Goal: Information Seeking & Learning: Find specific page/section

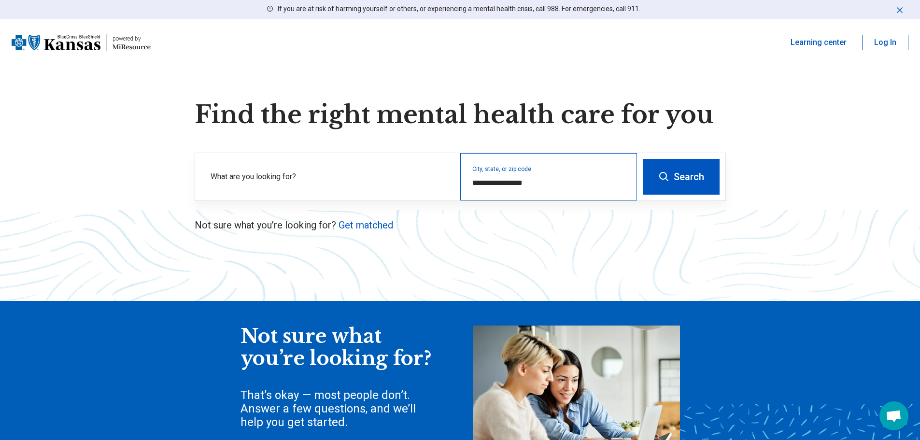
click at [505, 189] on div "**********" at bounding box center [548, 176] width 177 height 47
drag, startPoint x: 533, startPoint y: 180, endPoint x: 468, endPoint y: 179, distance: 64.7
click at [468, 179] on div "**********" at bounding box center [548, 176] width 177 height 47
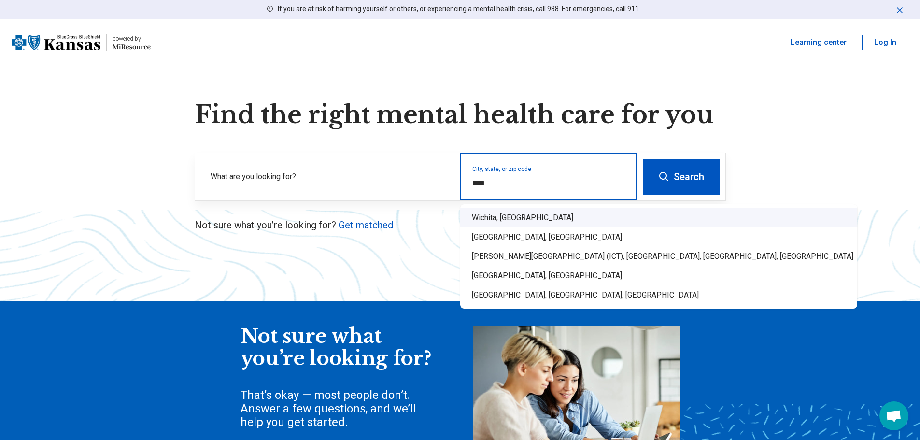
click at [482, 211] on div "Wichita, [GEOGRAPHIC_DATA]" at bounding box center [658, 217] width 397 height 19
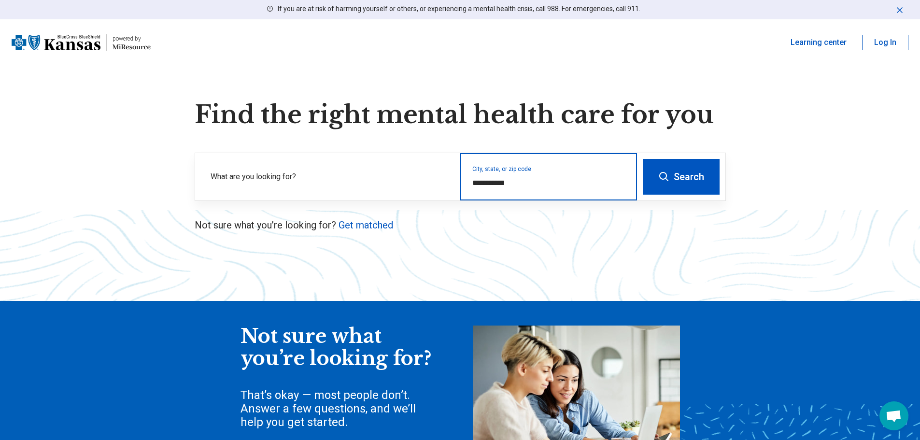
type input "**********"
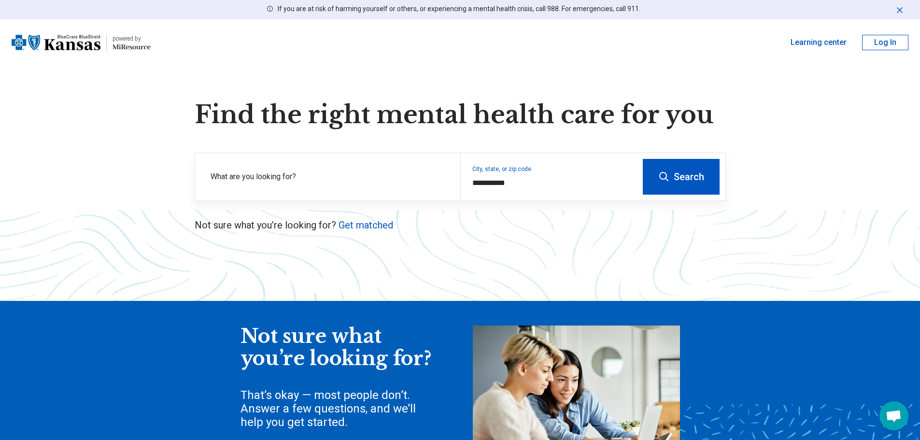
click at [669, 179] on icon at bounding box center [664, 177] width 12 height 12
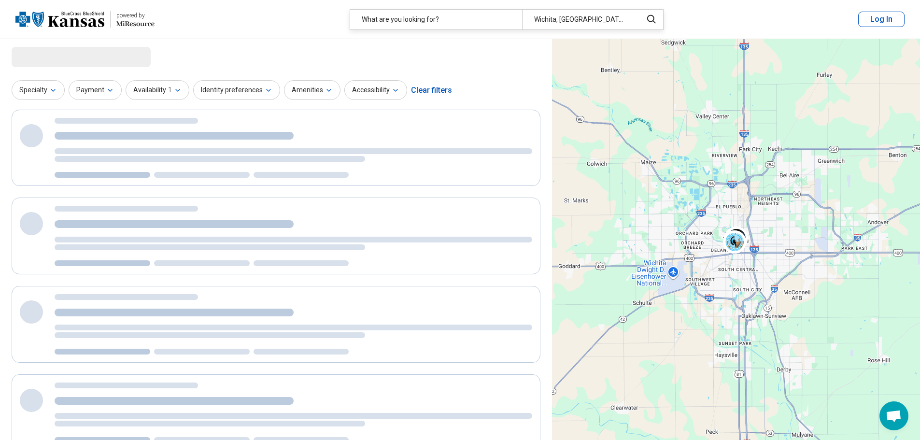
select select "***"
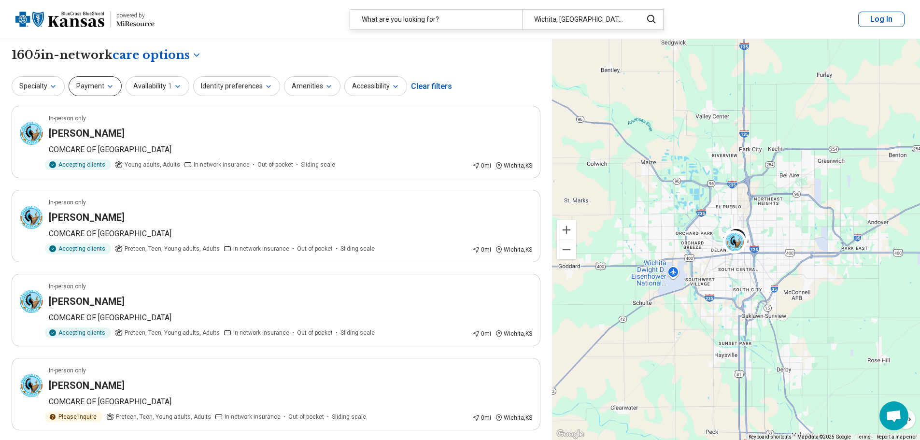
click at [100, 85] on button "Payment" at bounding box center [95, 86] width 53 height 20
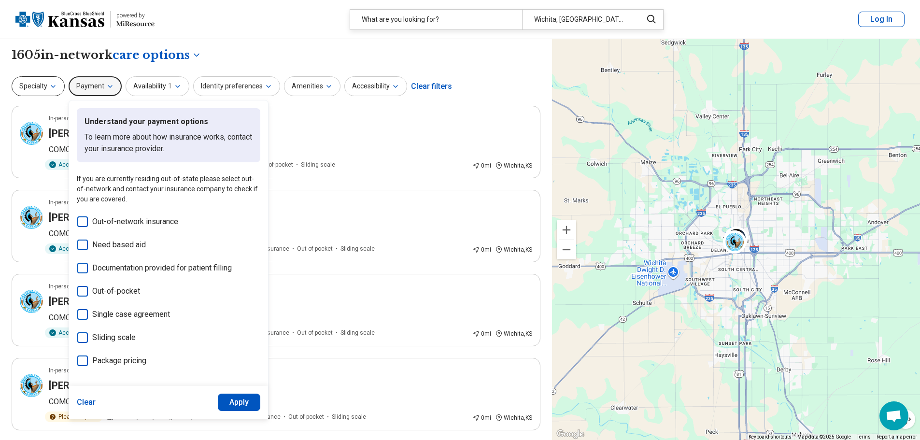
click at [57, 90] on button "Specialty" at bounding box center [38, 86] width 53 height 20
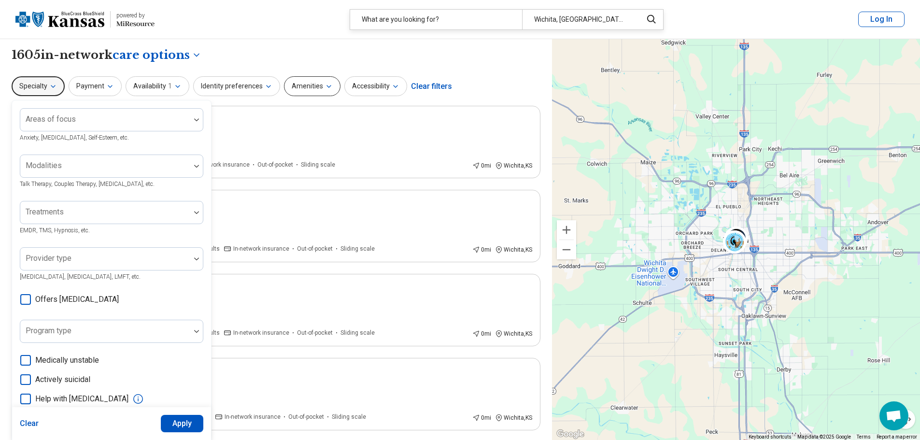
click at [296, 85] on button "Amenities" at bounding box center [312, 86] width 57 height 20
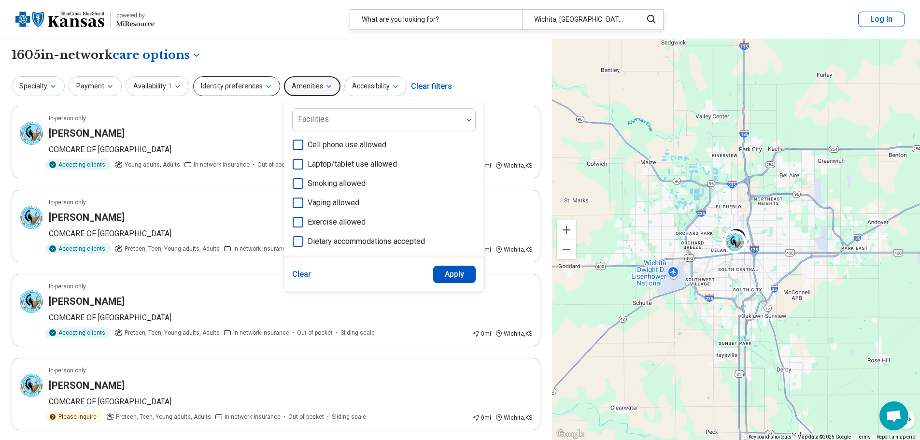
click at [252, 85] on button "Identity preferences" at bounding box center [236, 86] width 87 height 20
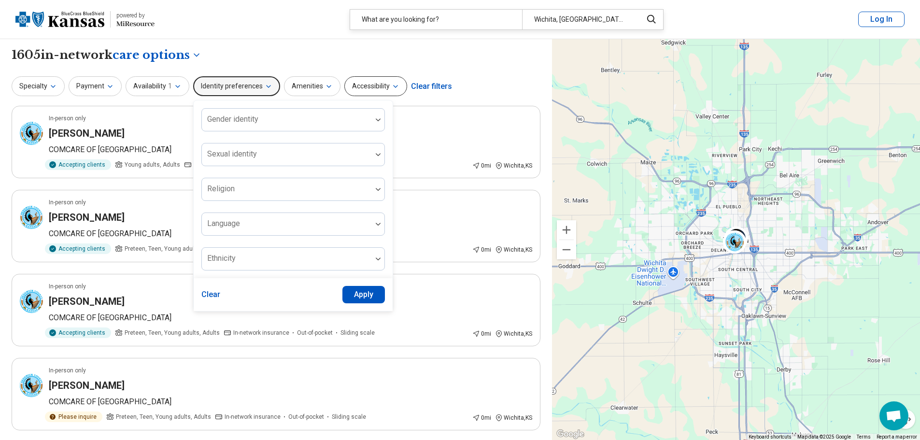
click at [388, 81] on button "Accessibility" at bounding box center [375, 86] width 63 height 20
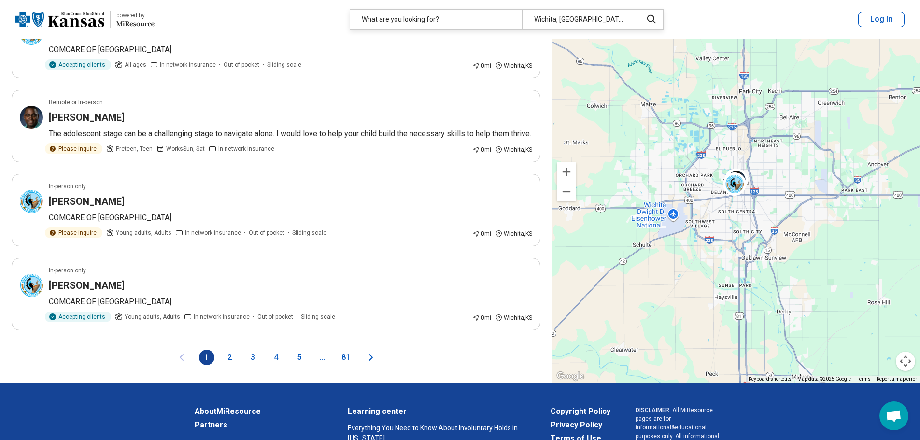
scroll to position [1517, 0]
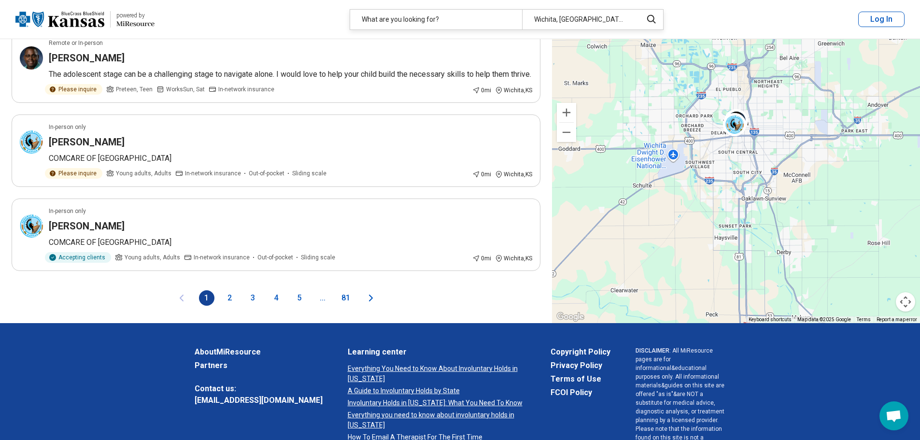
click at [302, 306] on button "5" at bounding box center [299, 297] width 15 height 15
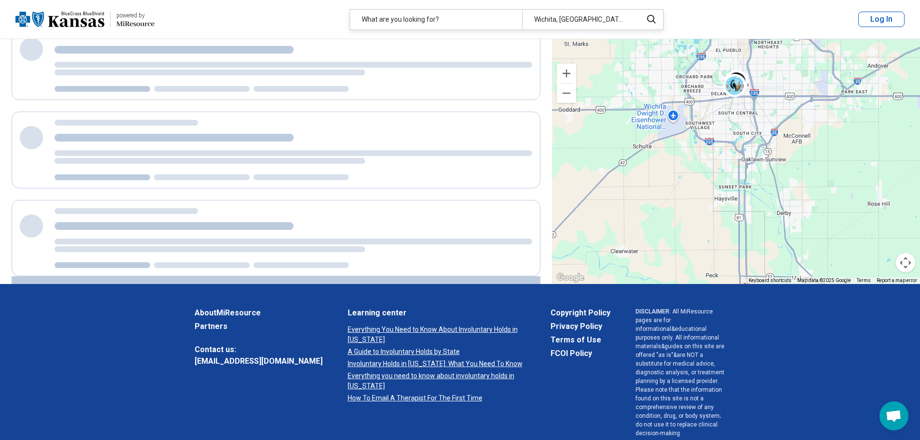
scroll to position [0, 0]
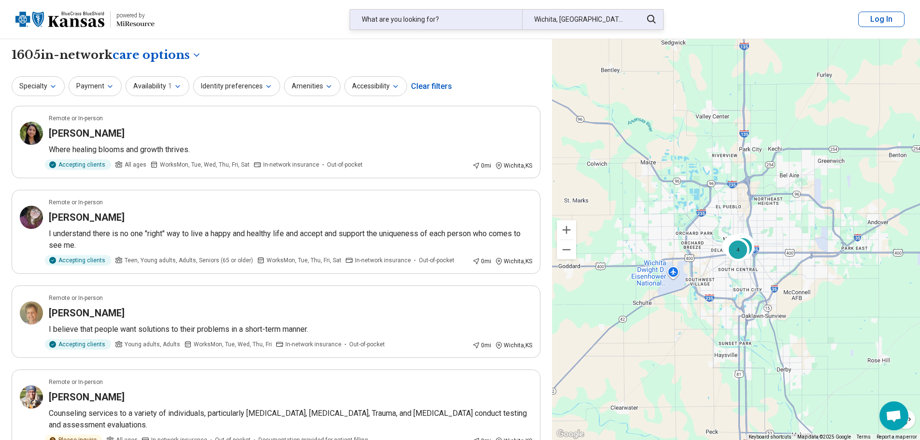
click at [408, 23] on div "What are you looking for?" at bounding box center [436, 20] width 172 height 20
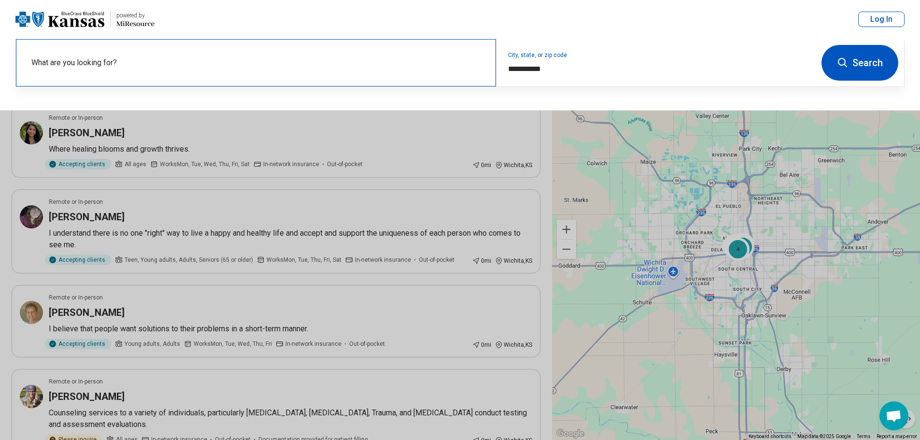
click at [290, 67] on label "What are you looking for?" at bounding box center [257, 63] width 453 height 12
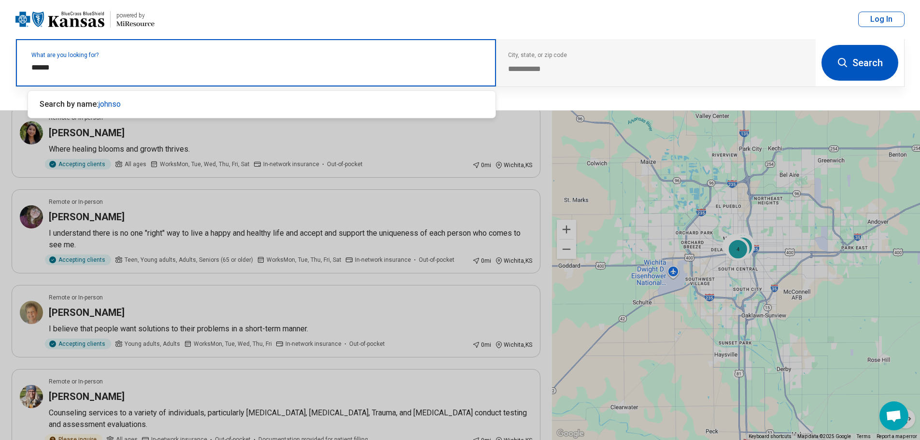
type input "*******"
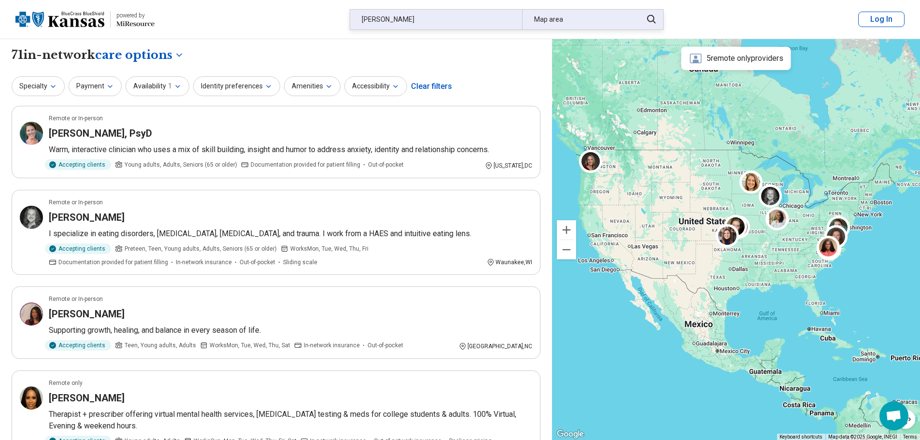
click at [601, 14] on div "Map area" at bounding box center [579, 20] width 114 height 20
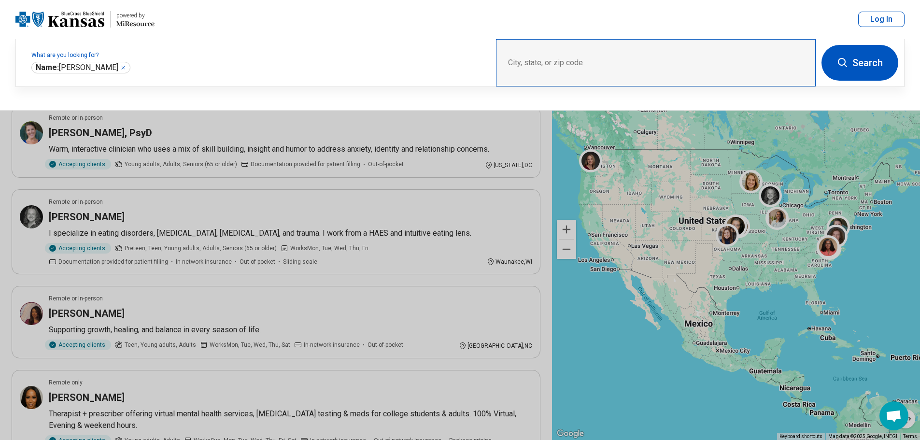
click at [587, 49] on div "City, state, or zip code" at bounding box center [656, 62] width 320 height 47
click at [515, 60] on div "City, state, or zip code" at bounding box center [656, 62] width 320 height 47
click at [780, 59] on div "City, state, or zip code" at bounding box center [656, 62] width 320 height 47
drag, startPoint x: 733, startPoint y: 78, endPoint x: 599, endPoint y: 63, distance: 134.1
click at [732, 78] on div "City, state, or zip code" at bounding box center [656, 62] width 320 height 47
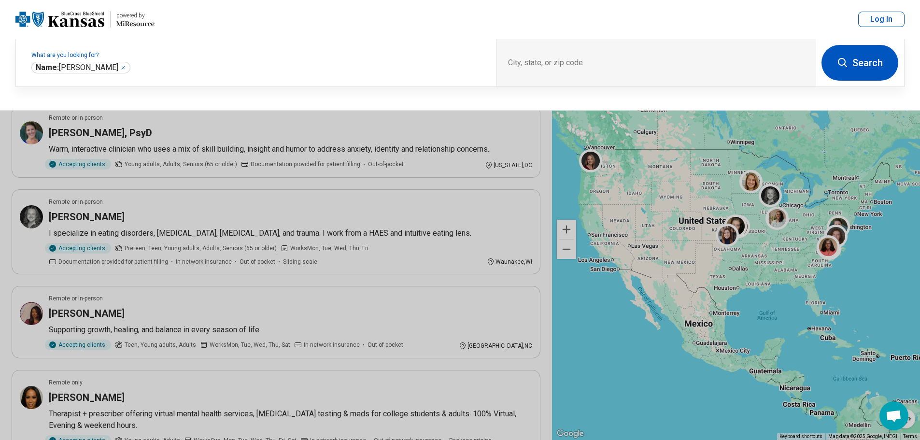
click at [849, 61] on button "Search" at bounding box center [860, 63] width 77 height 36
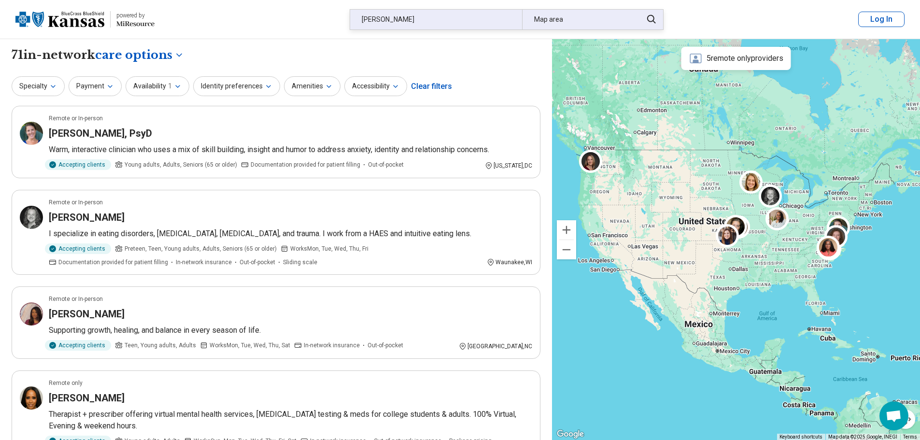
click at [555, 18] on div "Map area" at bounding box center [579, 20] width 114 height 20
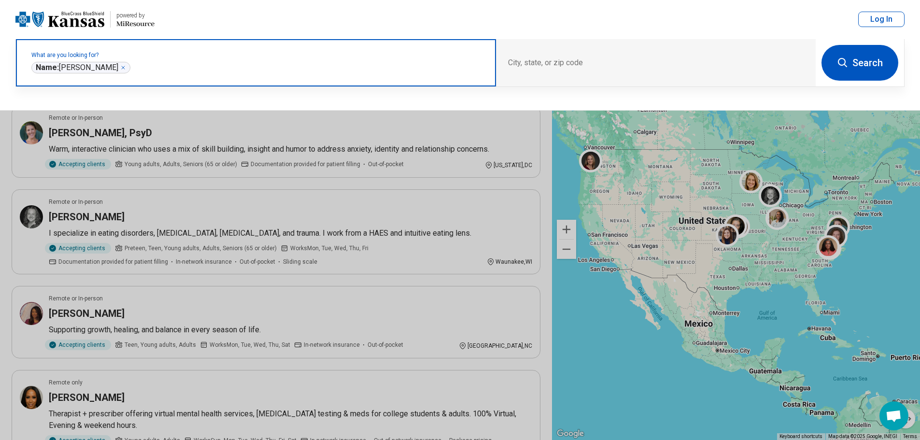
click at [120, 68] on icon "Remove" at bounding box center [123, 68] width 6 height 6
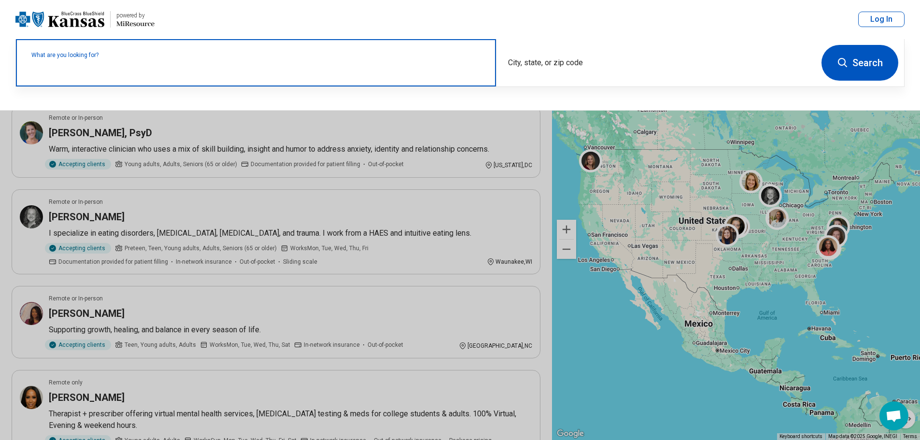
click at [102, 71] on input "text" at bounding box center [257, 68] width 453 height 12
type input "*"
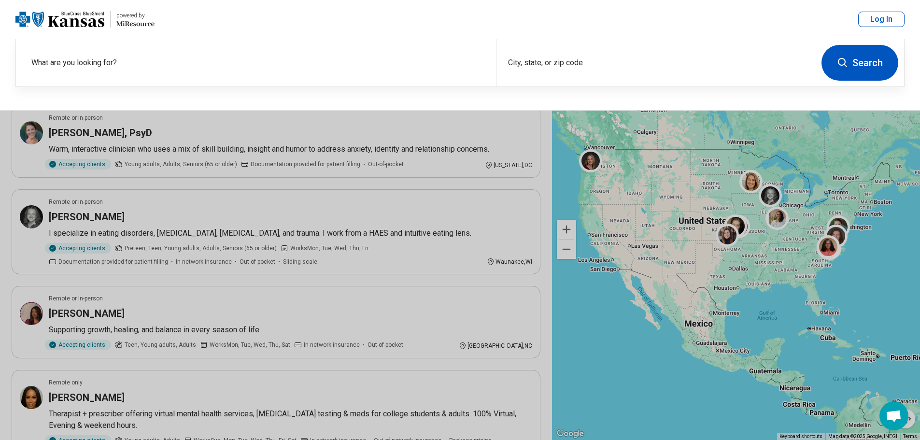
click at [618, 15] on header "powered by Miresource logo [PERSON_NAME] Map area Log In" at bounding box center [460, 19] width 920 height 39
click at [555, 57] on div "City, state, or zip code" at bounding box center [656, 62] width 320 height 47
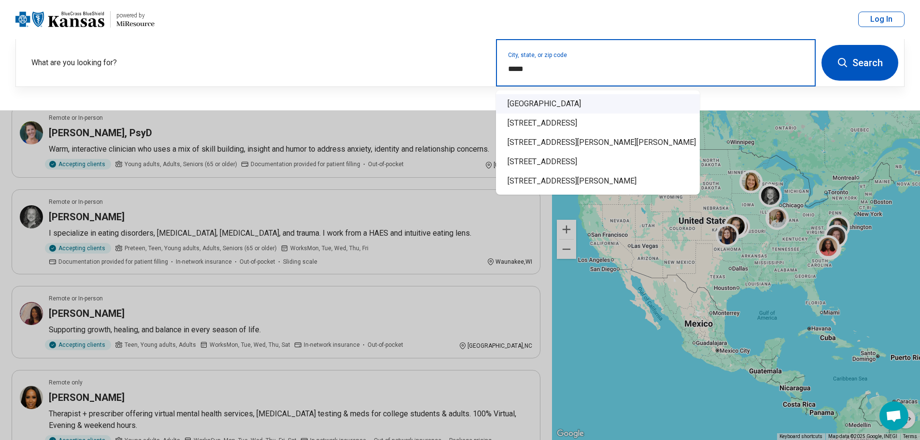
click at [563, 103] on div "[GEOGRAPHIC_DATA]" at bounding box center [598, 103] width 204 height 19
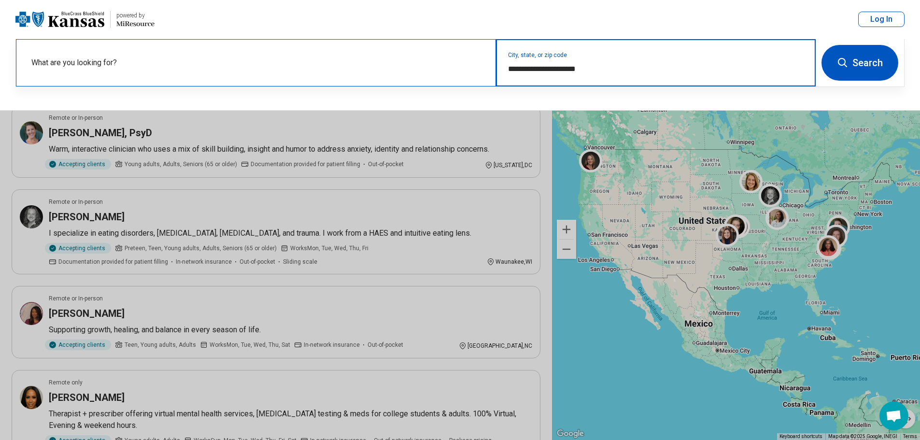
type input "**********"
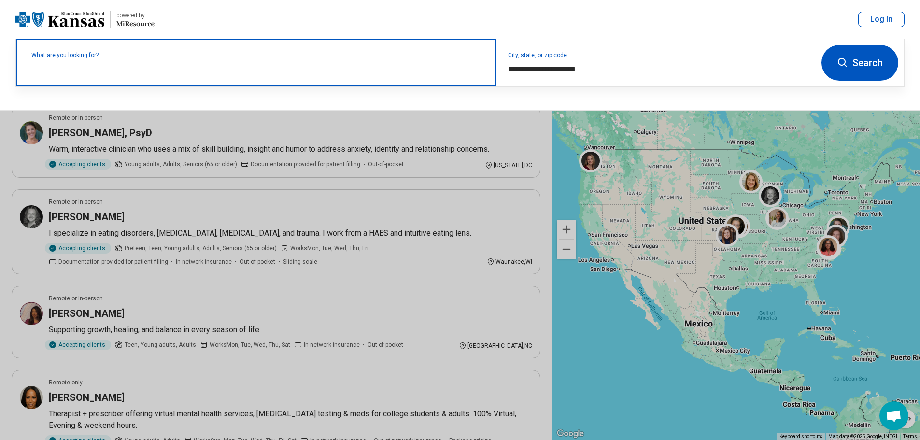
click at [103, 73] on input "text" at bounding box center [257, 68] width 453 height 12
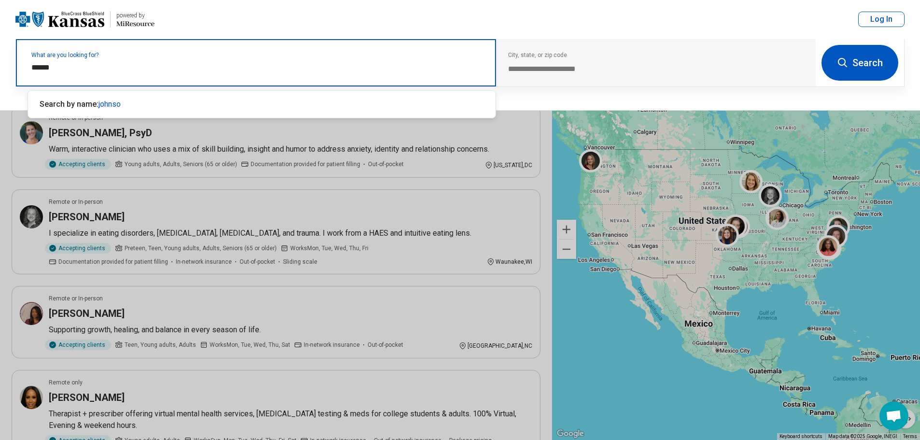
type input "*******"
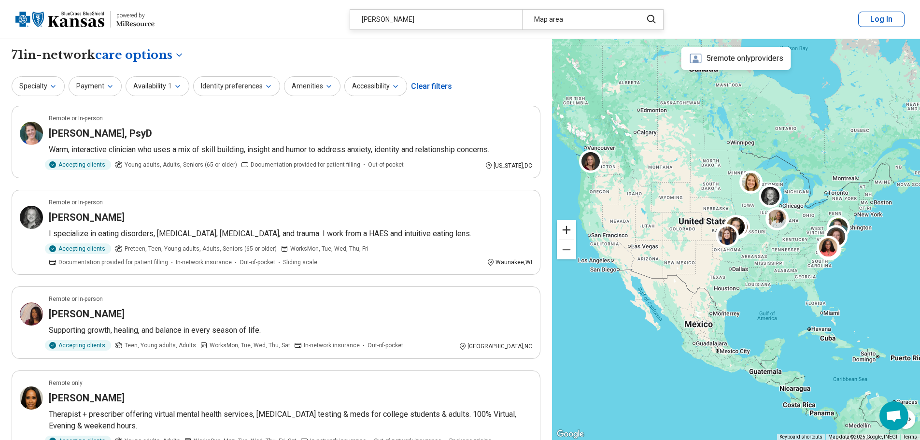
click at [566, 230] on button "Zoom in" at bounding box center [566, 229] width 19 height 19
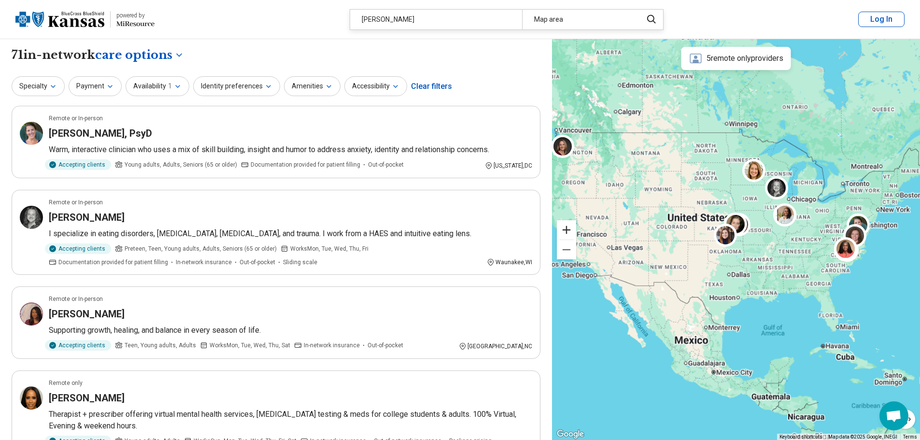
click at [566, 230] on button "Zoom in" at bounding box center [566, 229] width 19 height 19
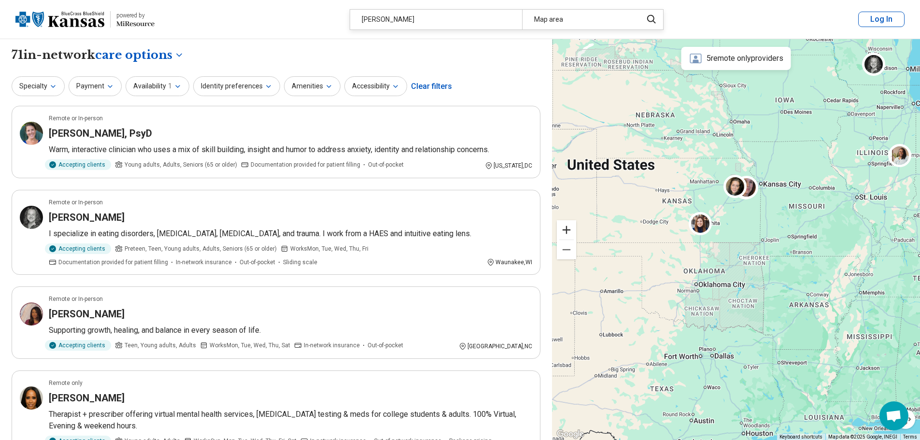
click at [567, 226] on button "Zoom in" at bounding box center [566, 229] width 19 height 19
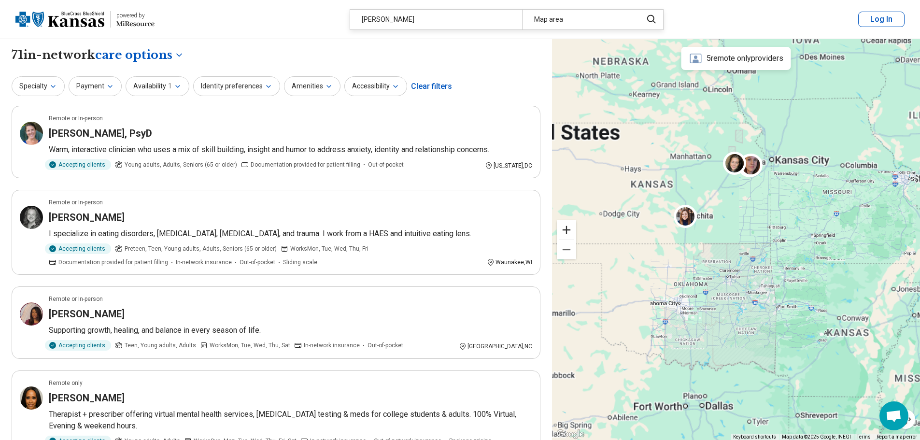
click at [567, 226] on button "Zoom in" at bounding box center [566, 229] width 19 height 19
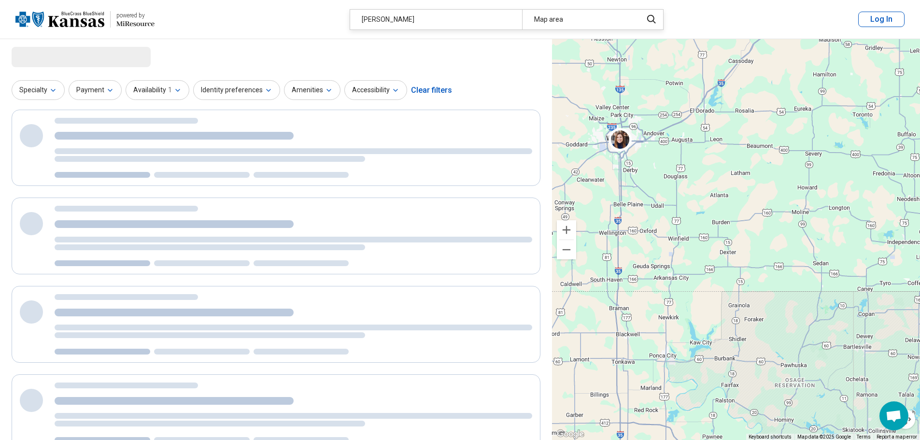
drag, startPoint x: 697, startPoint y: 204, endPoint x: 873, endPoint y: 242, distance: 180.4
click at [873, 242] on div at bounding box center [736, 239] width 368 height 401
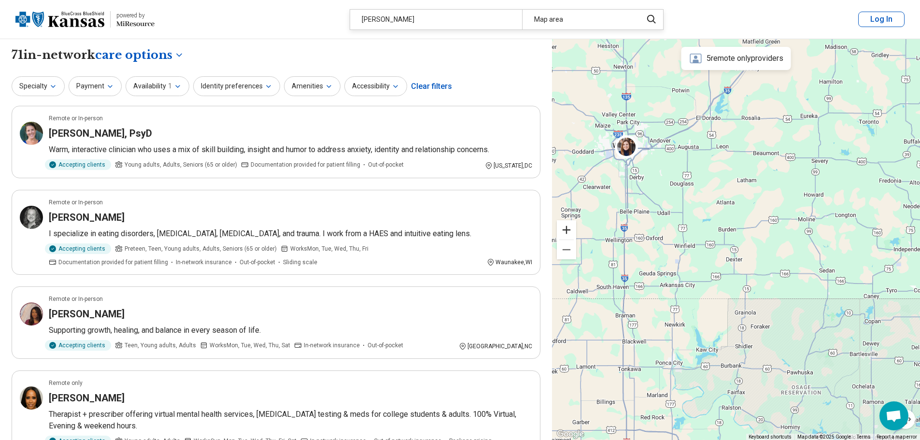
click at [570, 235] on button "Zoom in" at bounding box center [566, 229] width 19 height 19
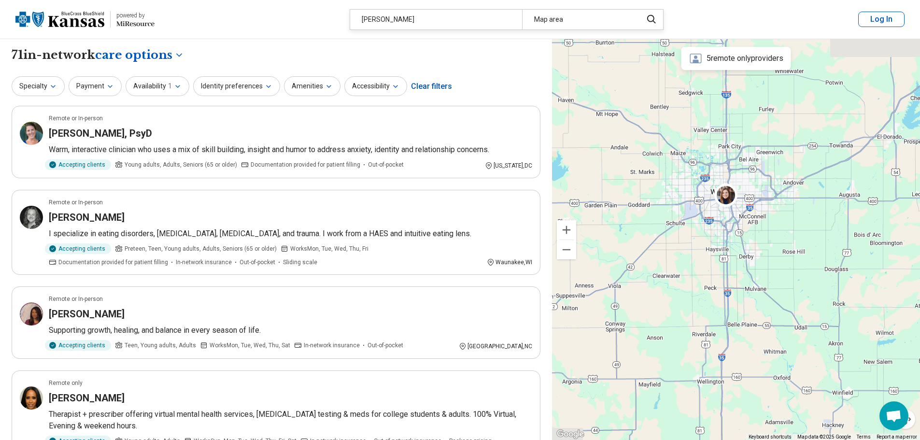
drag, startPoint x: 639, startPoint y: 189, endPoint x: 851, endPoint y: 332, distance: 254.9
click at [851, 332] on div at bounding box center [736, 239] width 368 height 401
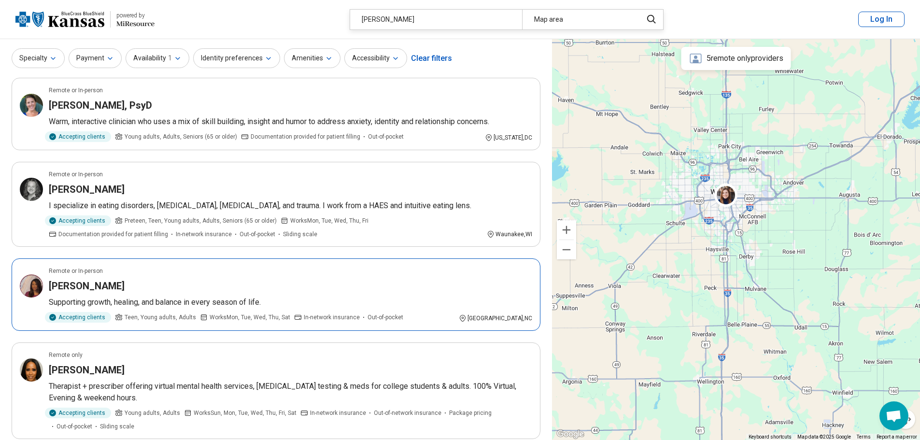
scroll to position [48, 0]
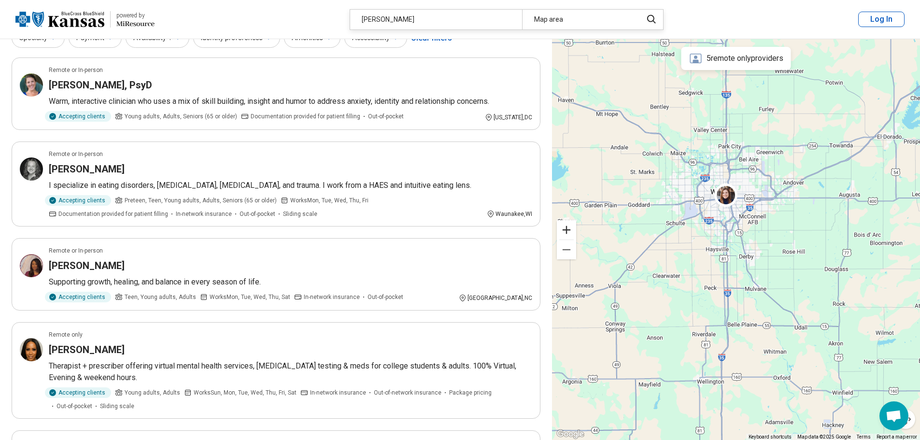
click at [563, 234] on button "Zoom in" at bounding box center [566, 229] width 19 height 19
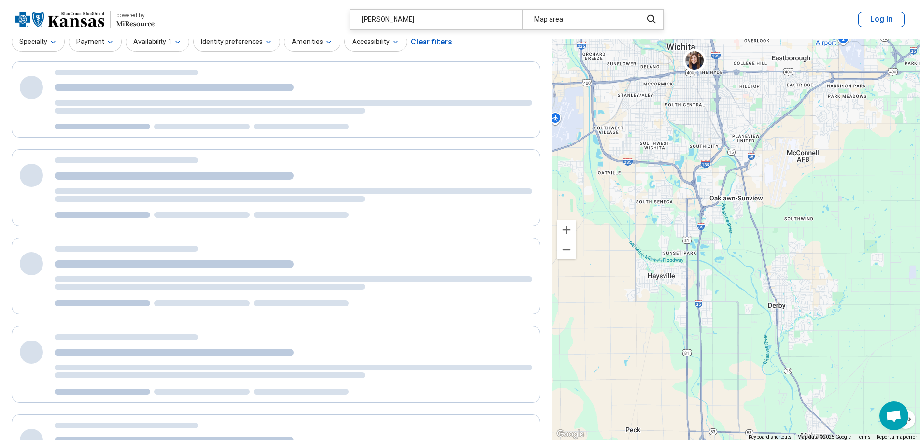
scroll to position [2, 0]
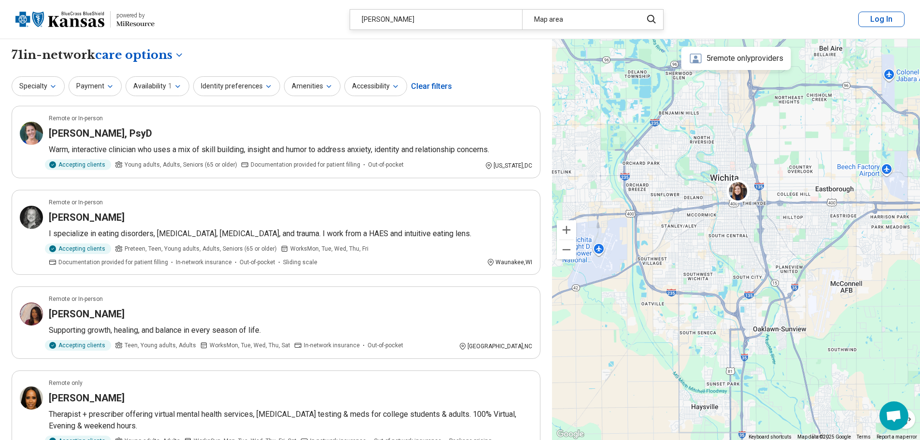
drag, startPoint x: 798, startPoint y: 235, endPoint x: 843, endPoint y: 372, distance: 144.3
click at [843, 372] on div at bounding box center [736, 239] width 368 height 401
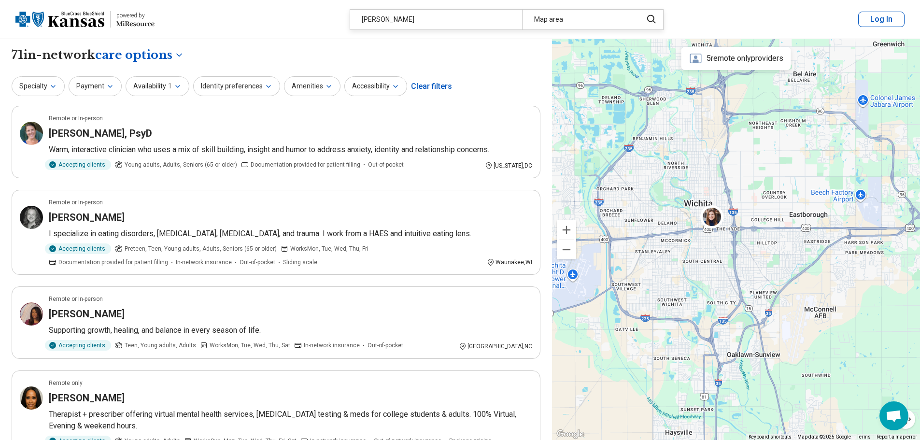
drag, startPoint x: 819, startPoint y: 296, endPoint x: 790, endPoint y: 324, distance: 40.6
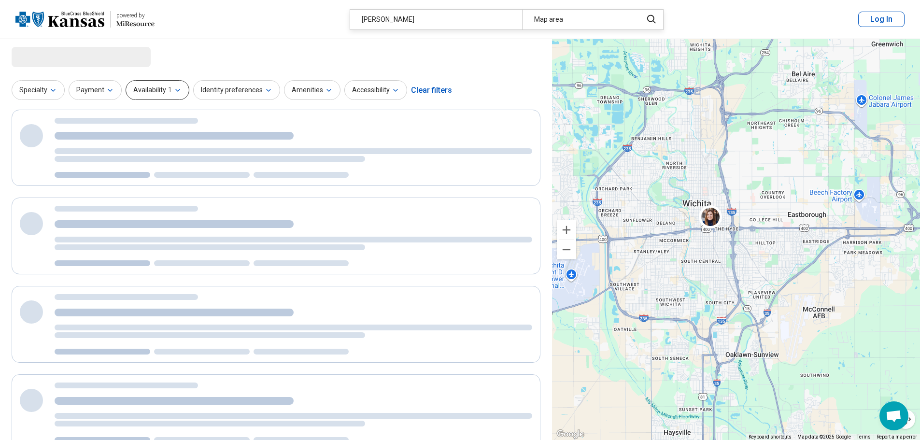
click at [157, 90] on button "Availability 1" at bounding box center [158, 90] width 64 height 20
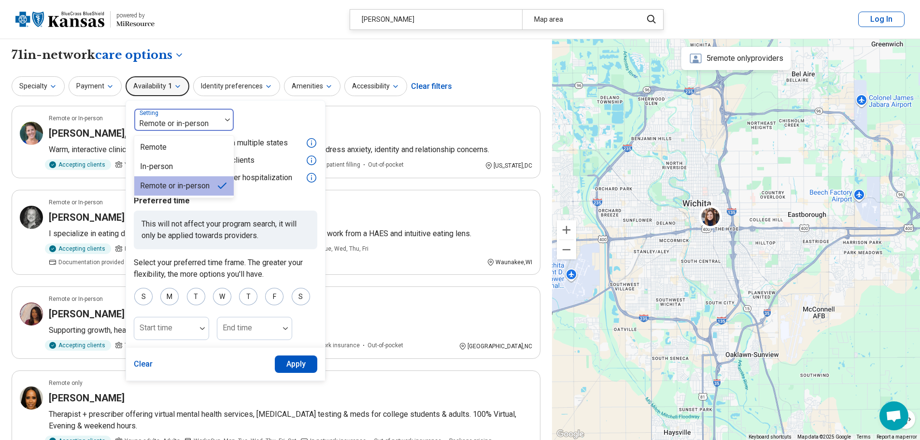
click at [178, 127] on div at bounding box center [177, 124] width 79 height 14
click at [148, 162] on div "In-person" at bounding box center [156, 167] width 33 height 12
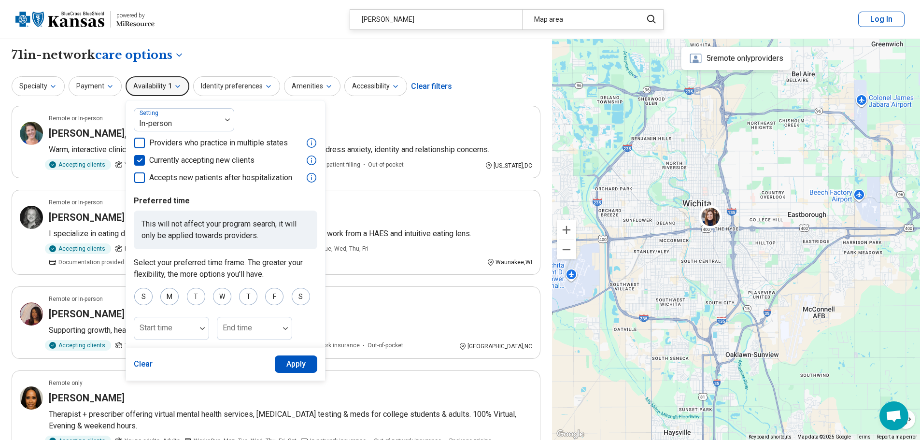
click at [309, 364] on button "Apply" at bounding box center [296, 363] width 43 height 17
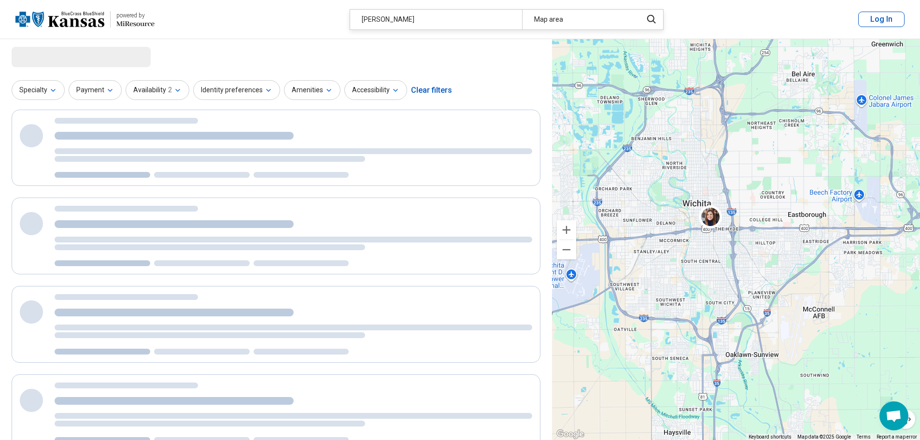
select select "***"
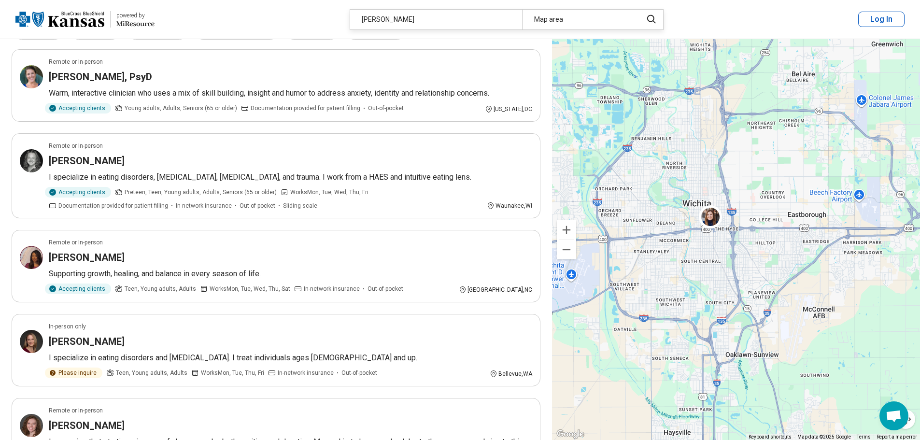
scroll to position [28, 0]
